Goal: Book appointment/travel/reservation

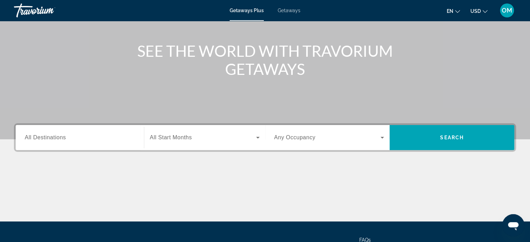
click at [50, 136] on span "All Destinations" at bounding box center [45, 137] width 41 height 6
click at [50, 136] on input "Destination All Destinations" at bounding box center [80, 138] width 110 height 8
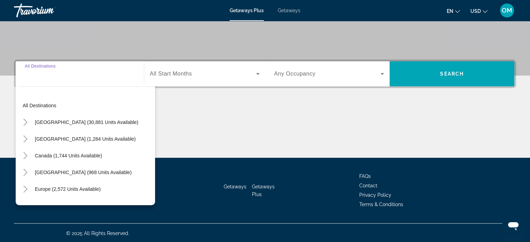
scroll to position [134, 0]
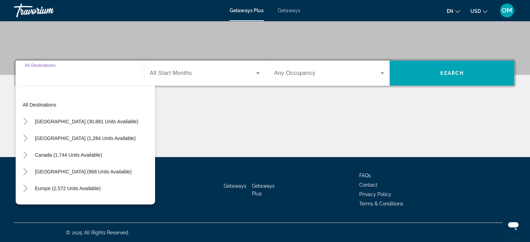
click at [81, 135] on span "Search widget" at bounding box center [85, 138] width 108 height 17
type input "**********"
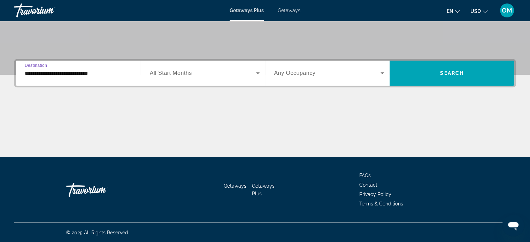
click at [170, 71] on span "All Start Months" at bounding box center [171, 73] width 42 height 6
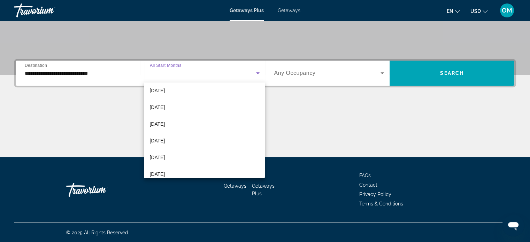
scroll to position [105, 0]
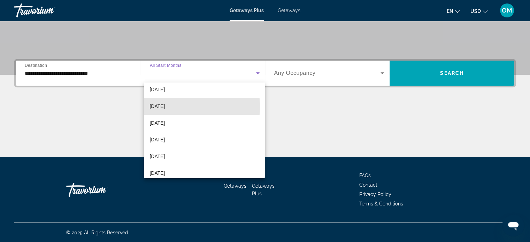
click at [165, 107] on span "[DATE]" at bounding box center [156, 106] width 15 height 8
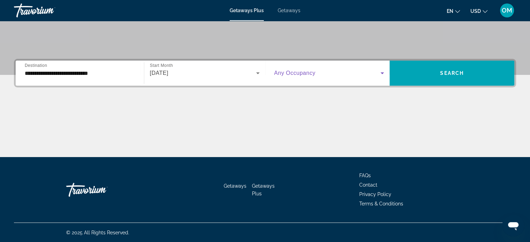
click at [319, 76] on span "Search widget" at bounding box center [327, 73] width 107 height 8
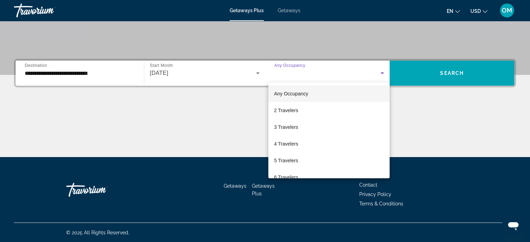
scroll to position [35, 0]
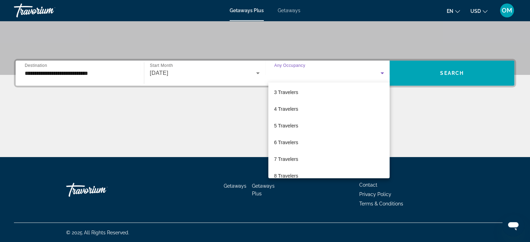
click at [291, 157] on span "7 Travelers" at bounding box center [286, 159] width 24 height 8
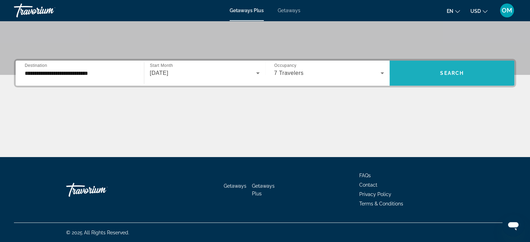
click at [444, 74] on span "Search" at bounding box center [452, 73] width 24 height 6
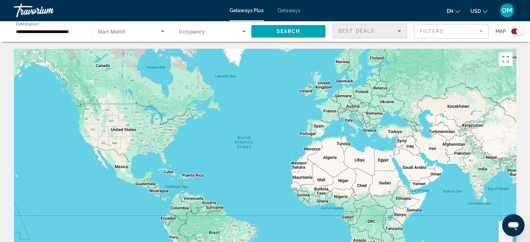
click at [369, 34] on div "Best Deals" at bounding box center [367, 31] width 59 height 8
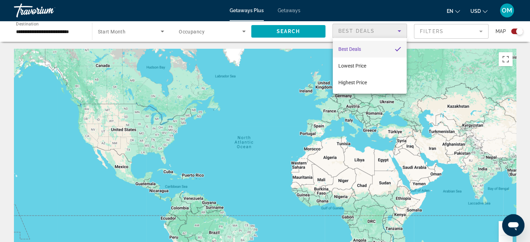
click at [369, 34] on div at bounding box center [265, 121] width 530 height 242
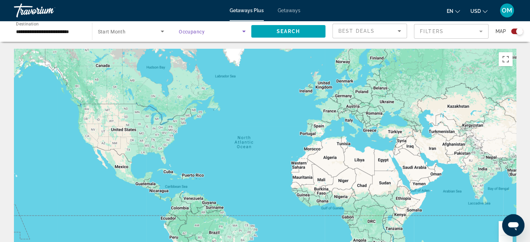
click at [221, 33] on span "Search widget" at bounding box center [210, 31] width 63 height 8
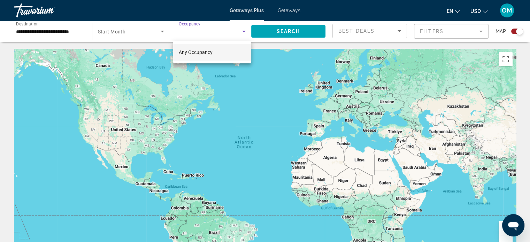
click at [222, 33] on div at bounding box center [265, 121] width 530 height 242
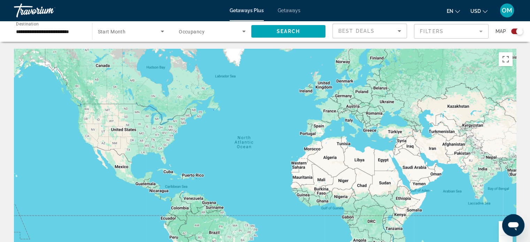
click at [107, 32] on span "Start Month" at bounding box center [112, 32] width 28 height 6
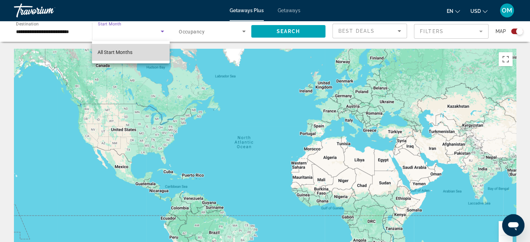
click at [112, 52] on span "All Start Months" at bounding box center [115, 52] width 35 height 6
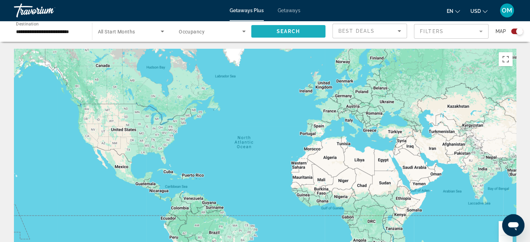
click at [281, 32] on span "Search" at bounding box center [288, 32] width 24 height 6
click at [190, 35] on span "Search widget" at bounding box center [210, 31] width 63 height 8
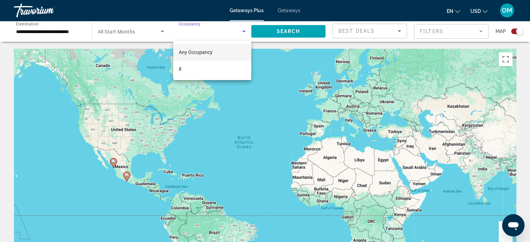
click at [196, 70] on mat-option "8" at bounding box center [212, 69] width 78 height 17
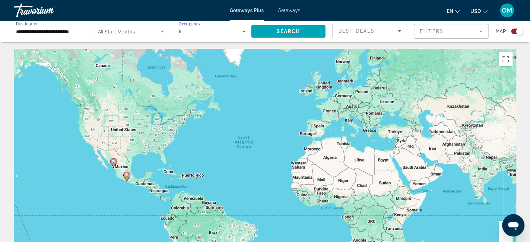
click at [278, 32] on span "Search" at bounding box center [288, 32] width 24 height 6
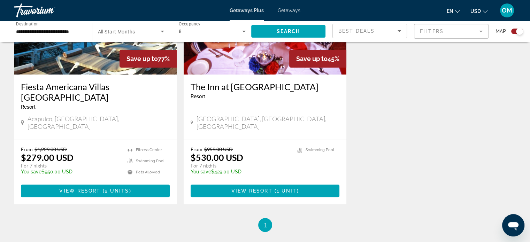
scroll to position [279, 0]
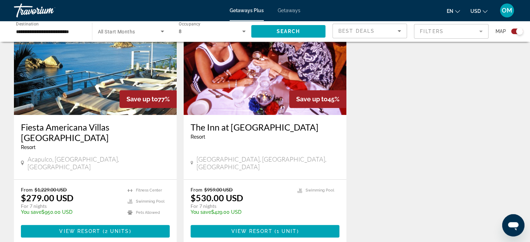
click at [264, 87] on img "Main content" at bounding box center [265, 58] width 163 height 111
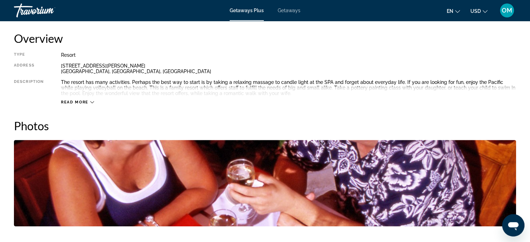
scroll to position [244, 0]
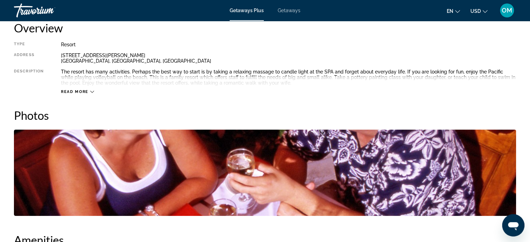
click at [80, 91] on span "Read more" at bounding box center [75, 92] width 28 height 5
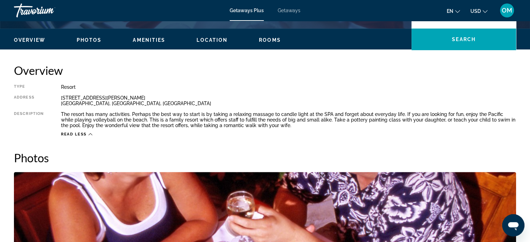
scroll to position [174, 0]
